Goal: Find specific page/section: Find specific page/section

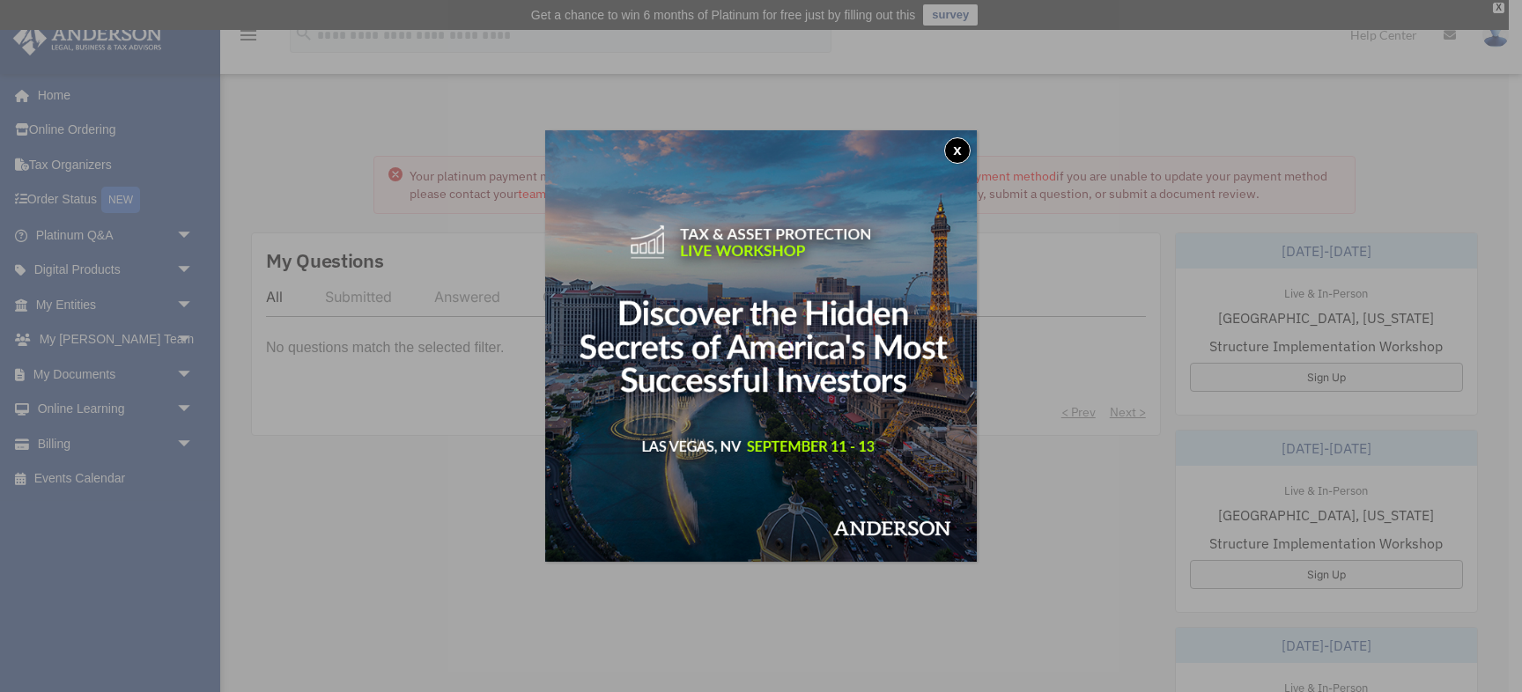
click at [958, 148] on button "x" at bounding box center [957, 150] width 26 height 26
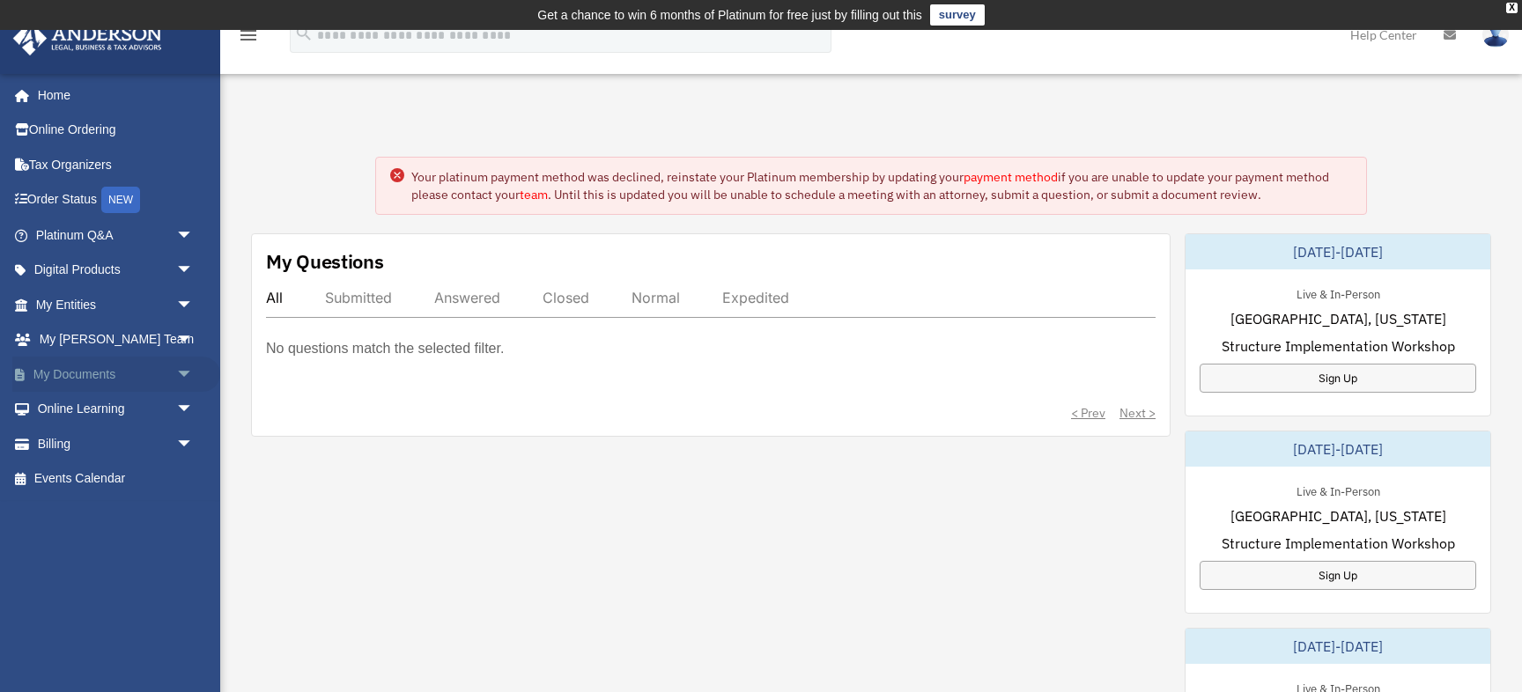
click at [181, 361] on span "arrow_drop_down" at bounding box center [193, 375] width 35 height 36
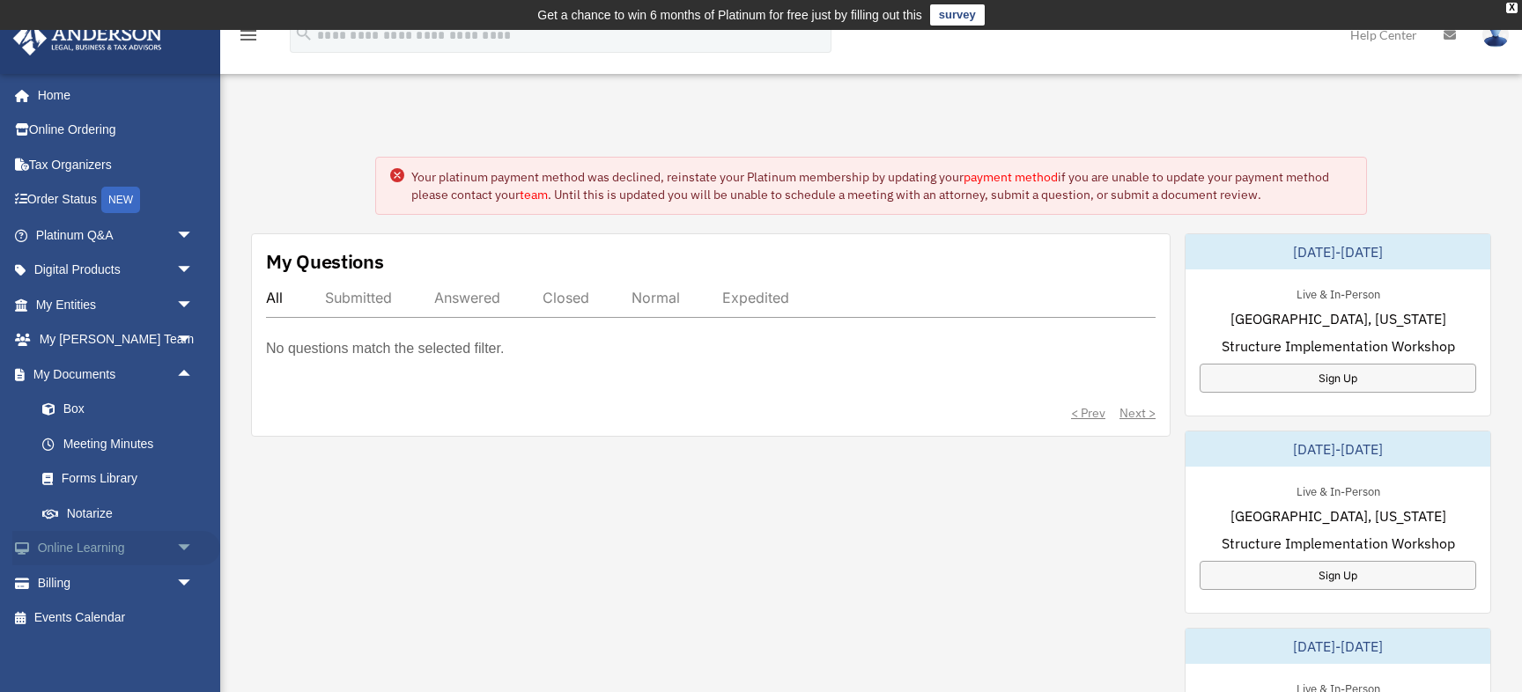
click at [190, 548] on span "arrow_drop_down" at bounding box center [193, 549] width 35 height 36
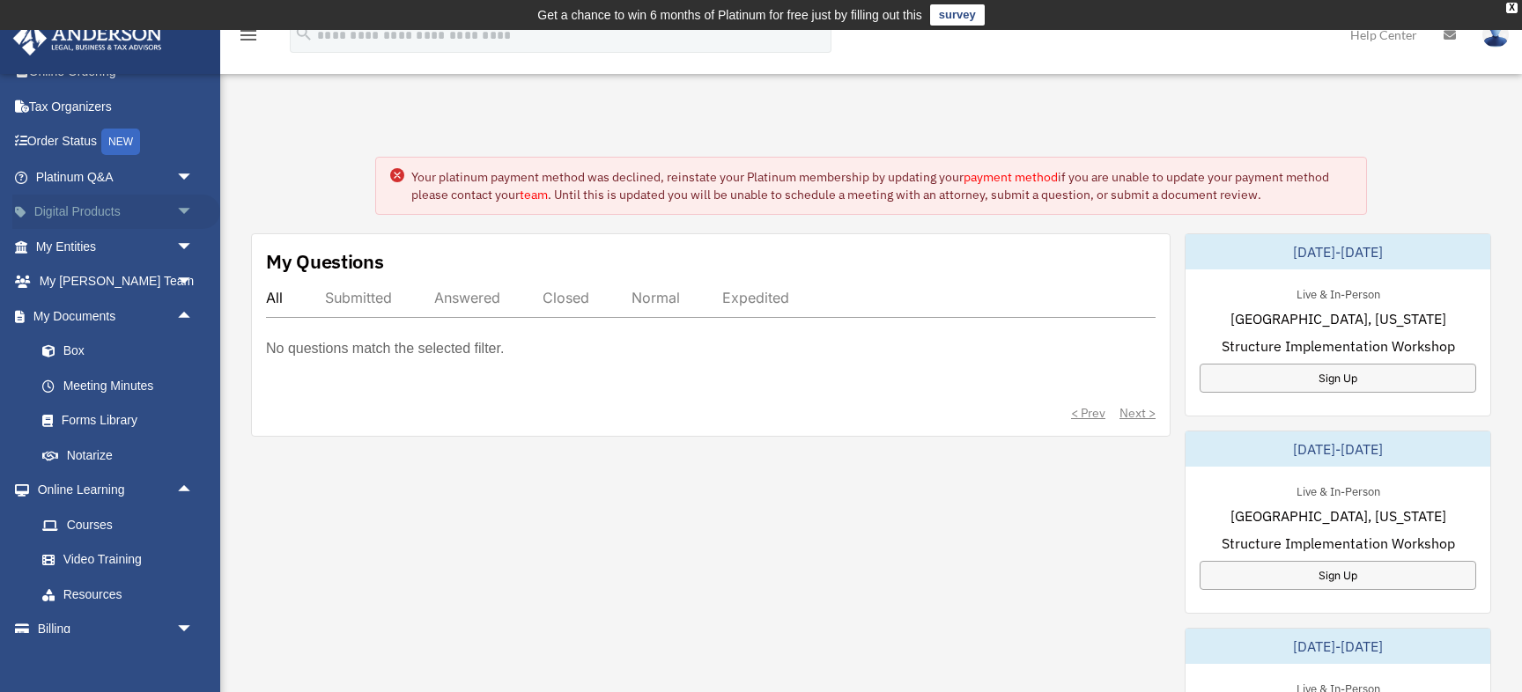
scroll to position [29, 0]
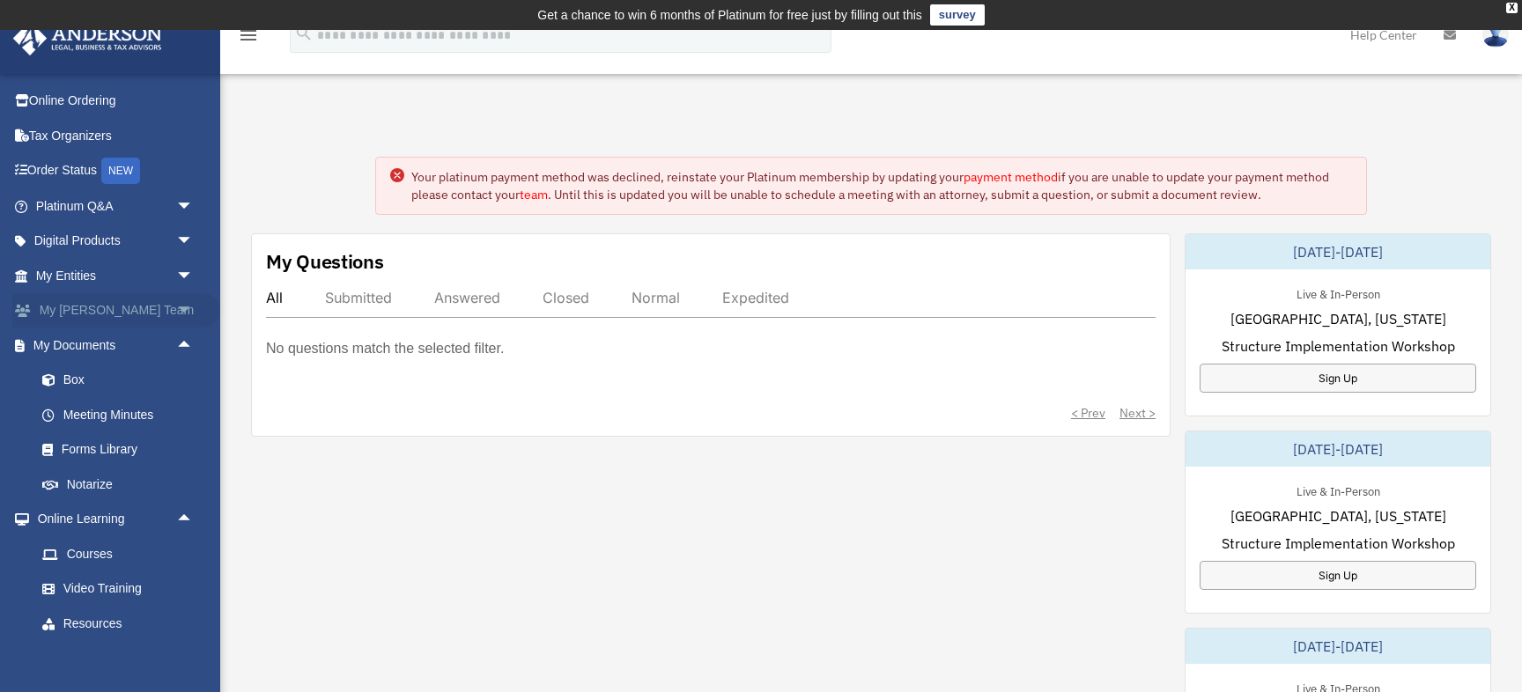
click at [179, 306] on span "arrow_drop_down" at bounding box center [193, 311] width 35 height 36
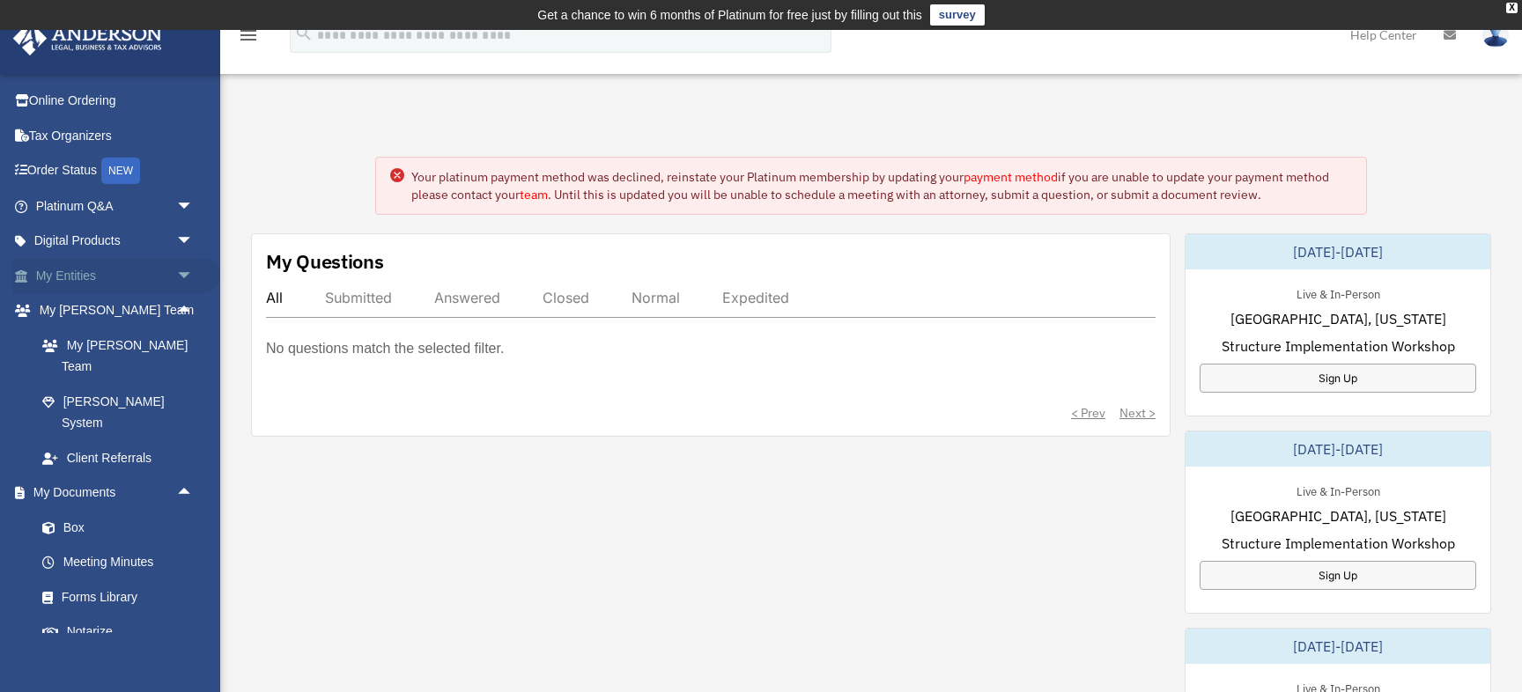
click at [185, 278] on span "arrow_drop_down" at bounding box center [193, 276] width 35 height 36
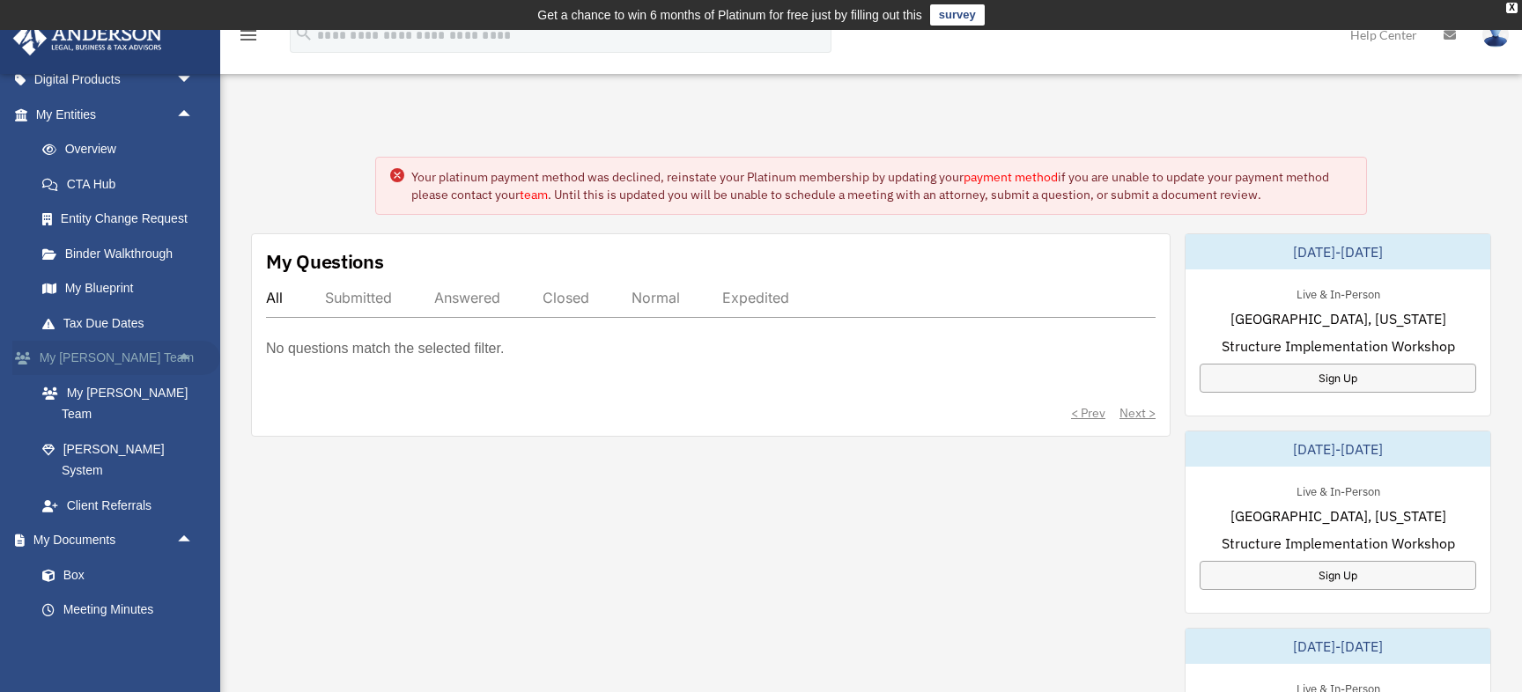
scroll to position [0, 0]
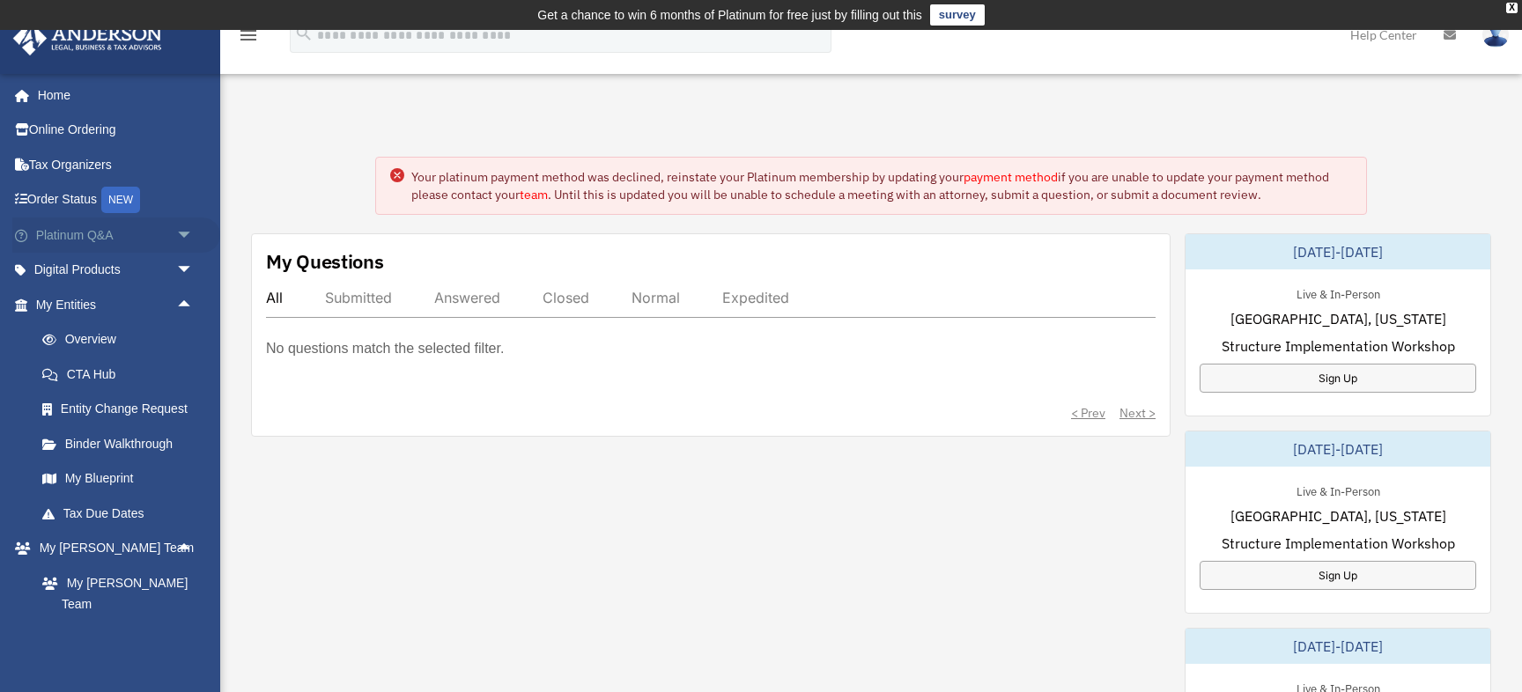
click at [182, 228] on span "arrow_drop_down" at bounding box center [193, 236] width 35 height 36
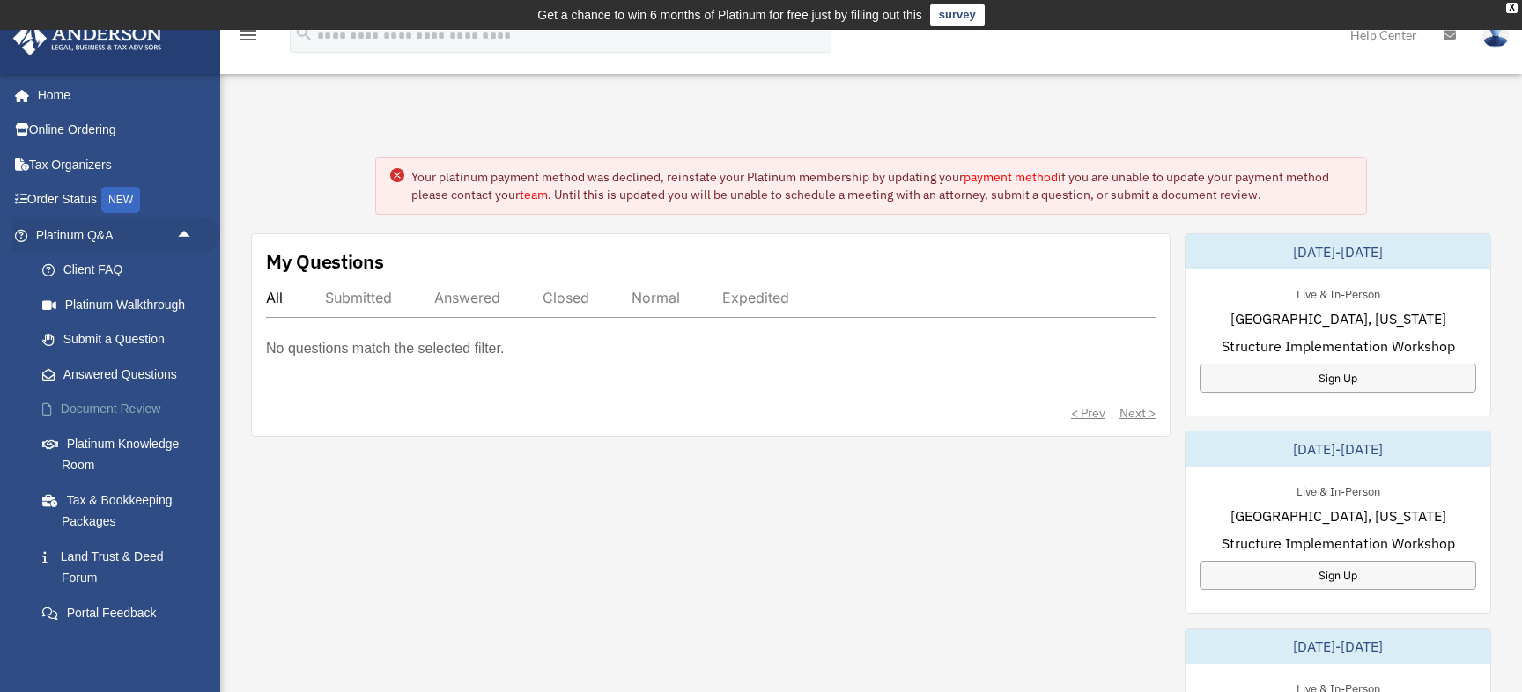
click at [182, 410] on link "Document Review" at bounding box center [123, 409] width 196 height 35
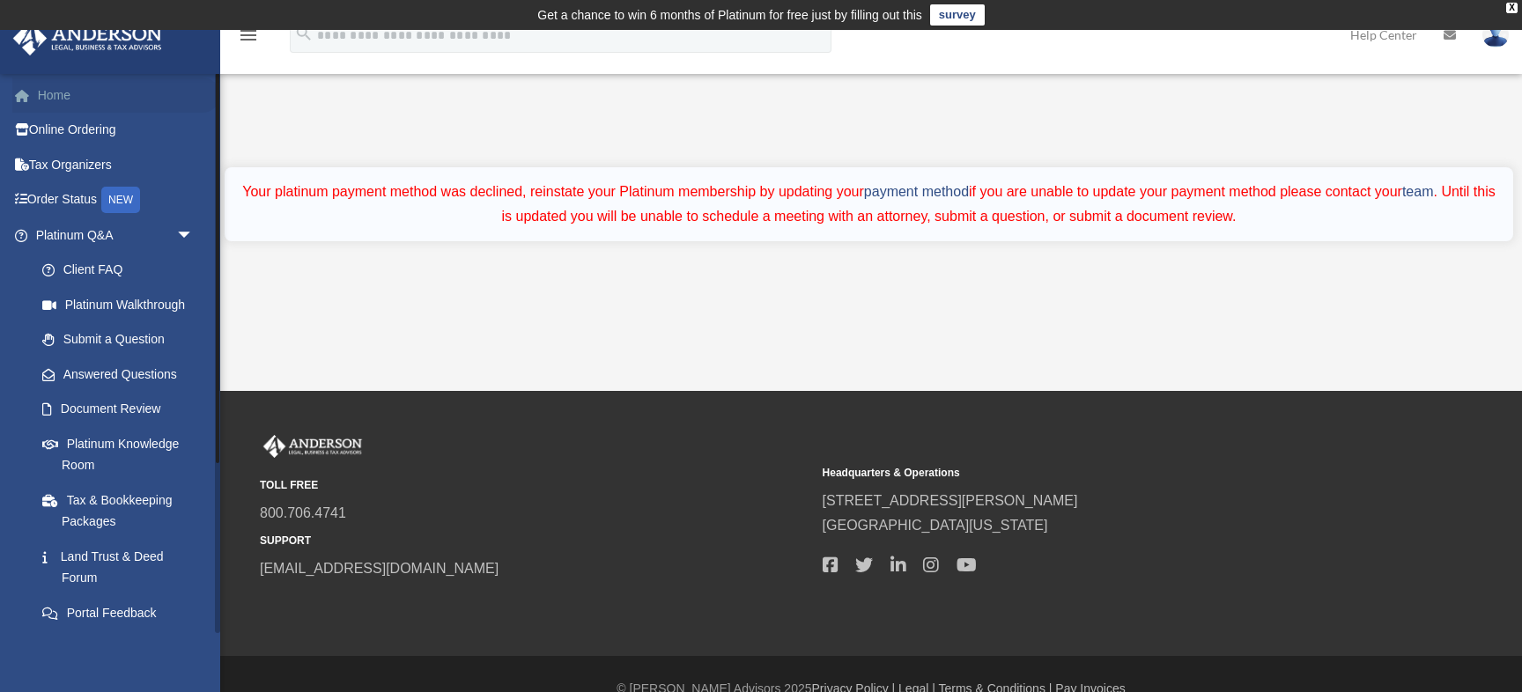
click at [69, 85] on link "Home" at bounding box center [116, 95] width 208 height 35
